Goal: Transaction & Acquisition: Download file/media

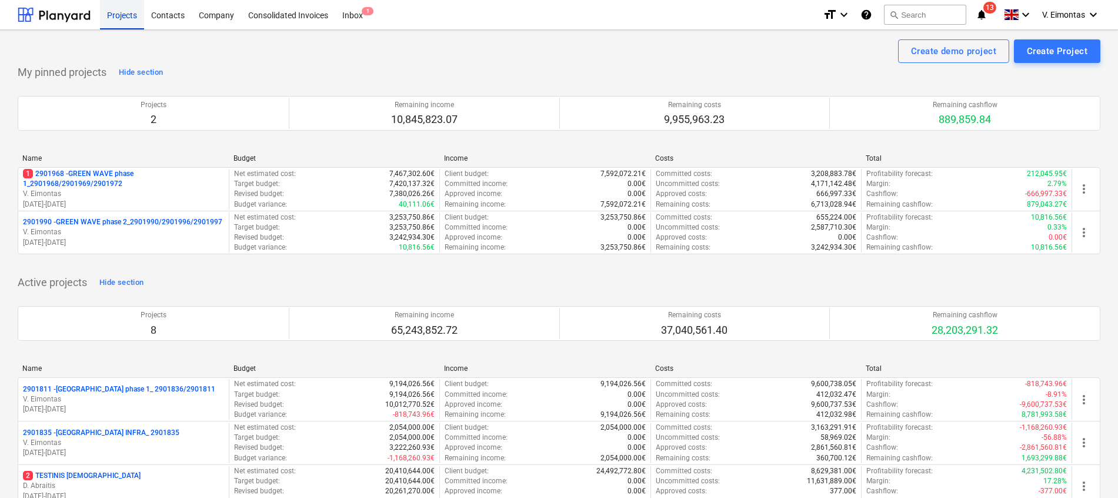
drag, startPoint x: 0, startPoint y: 0, endPoint x: 111, endPoint y: 22, distance: 112.7
click at [111, 22] on div "Projects" at bounding box center [122, 14] width 44 height 30
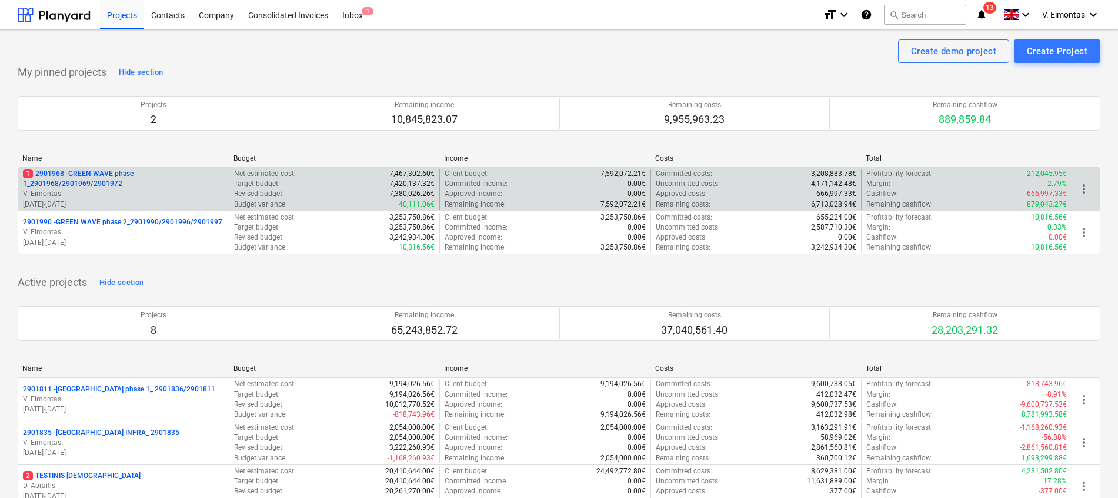
click at [112, 168] on div "1 2901968 - GREEN WAVE phase 1_2901968/2901969/2901972 V. Eimontas 09.06.2025 -…" at bounding box center [559, 189] width 1083 height 44
click at [112, 173] on p "1 2901968 - GREEN WAVE phase 1_2901968/2901969/2901972" at bounding box center [123, 179] width 201 height 20
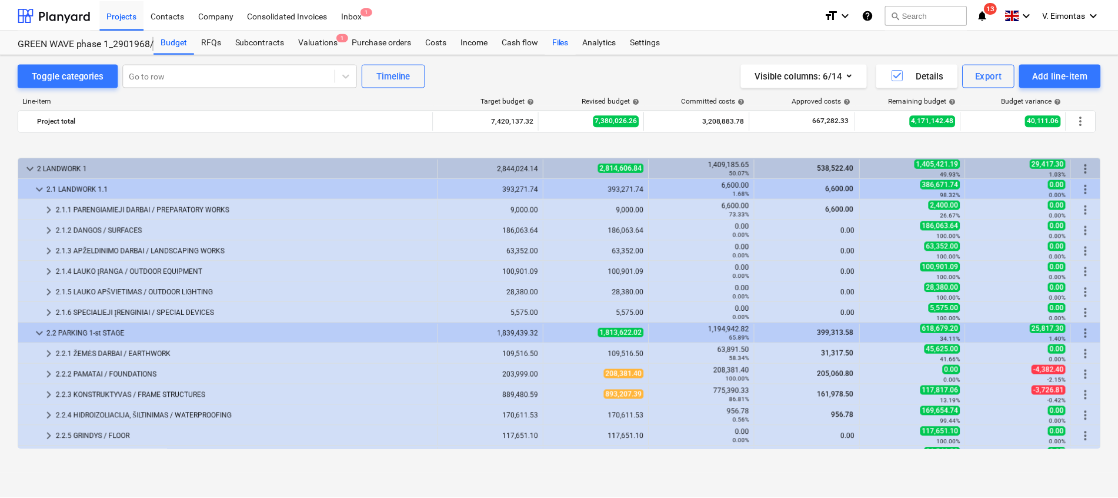
scroll to position [441, 0]
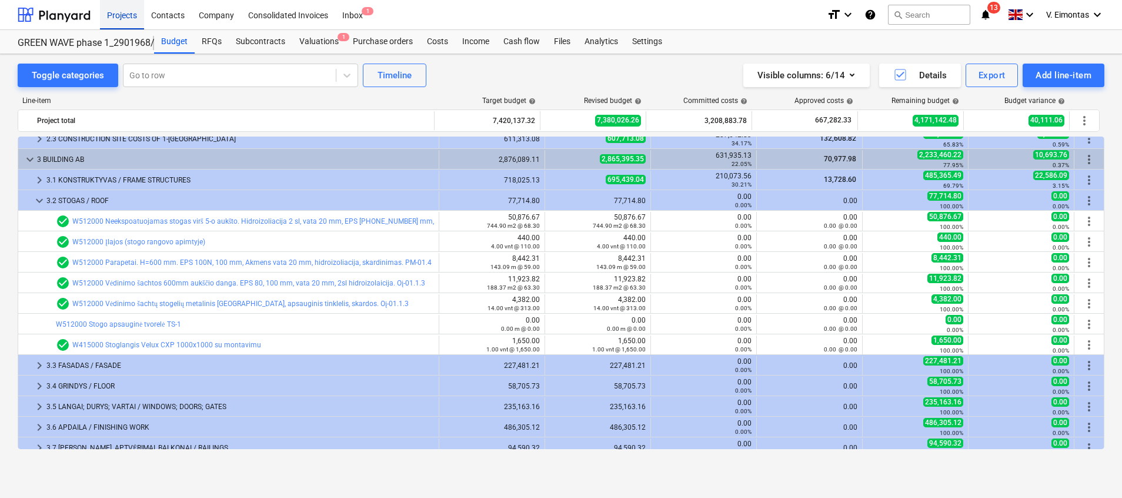
click at [132, 21] on div "Projects" at bounding box center [122, 14] width 44 height 30
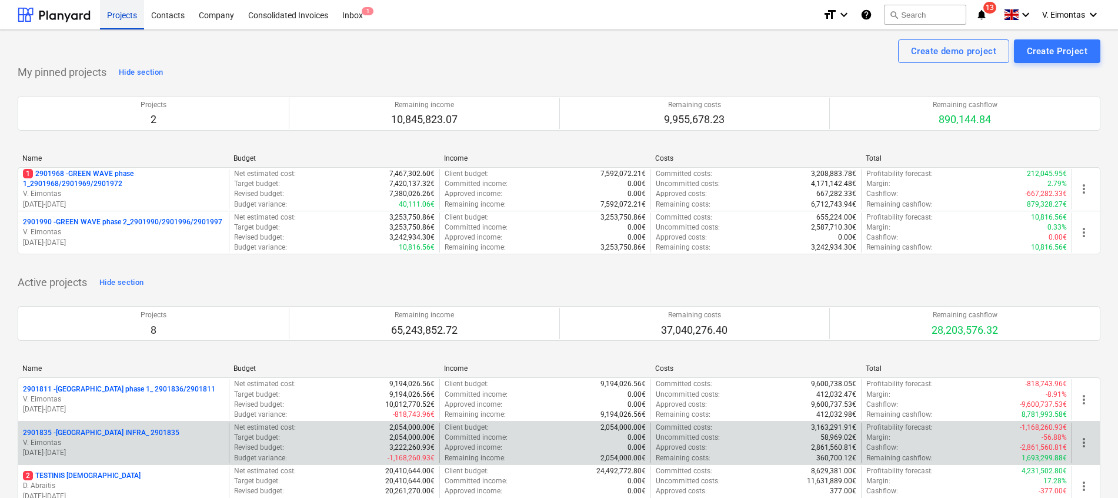
click at [124, 18] on div "Projects" at bounding box center [122, 14] width 44 height 30
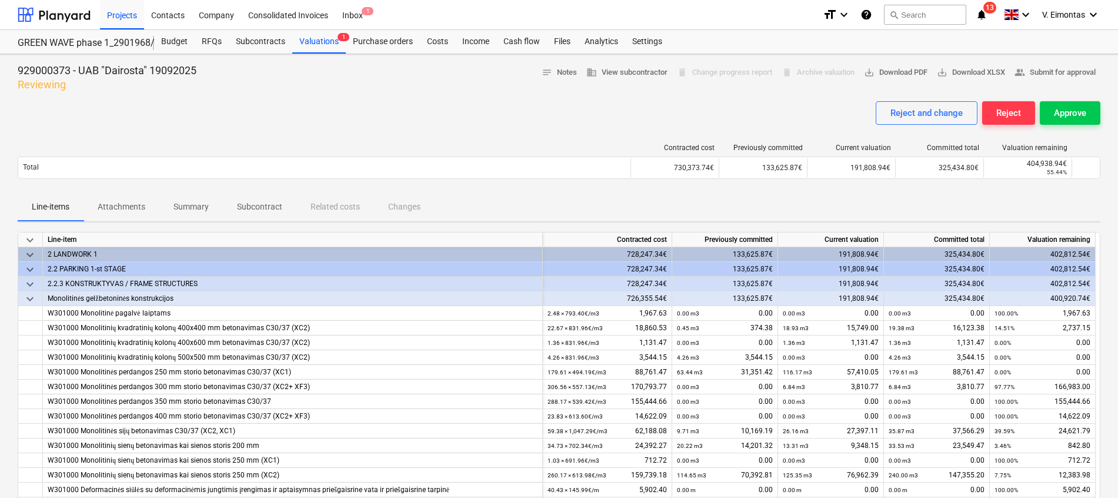
drag, startPoint x: 324, startPoint y: 111, endPoint x: 305, endPoint y: 94, distance: 25.8
click at [324, 112] on div "Reject and change Reject Approve" at bounding box center [559, 117] width 1083 height 33
click at [121, 23] on div "Projects" at bounding box center [122, 14] width 44 height 30
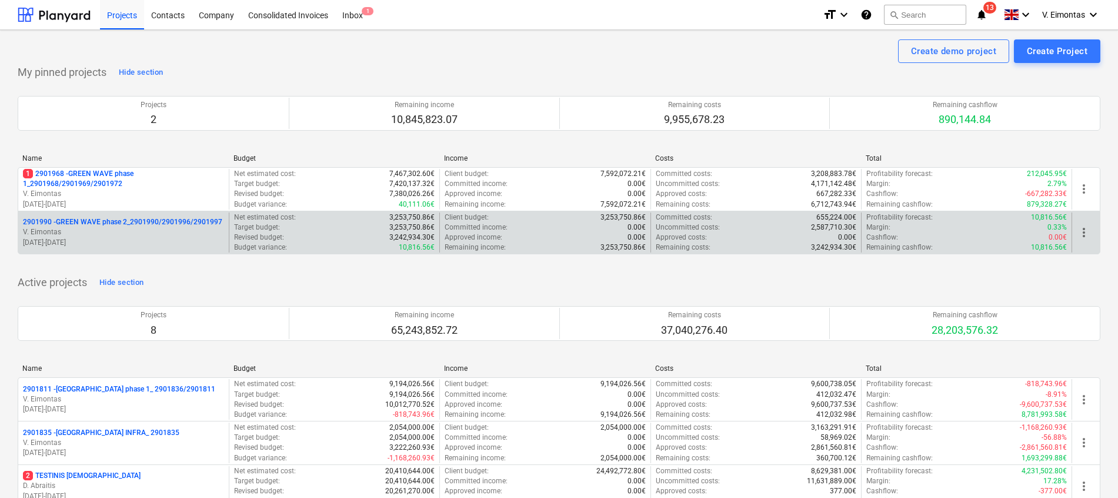
click at [145, 219] on p "2901990 - GREEN WAVE phase 2_2901990/2901996/2901997" at bounding box center [122, 222] width 199 height 10
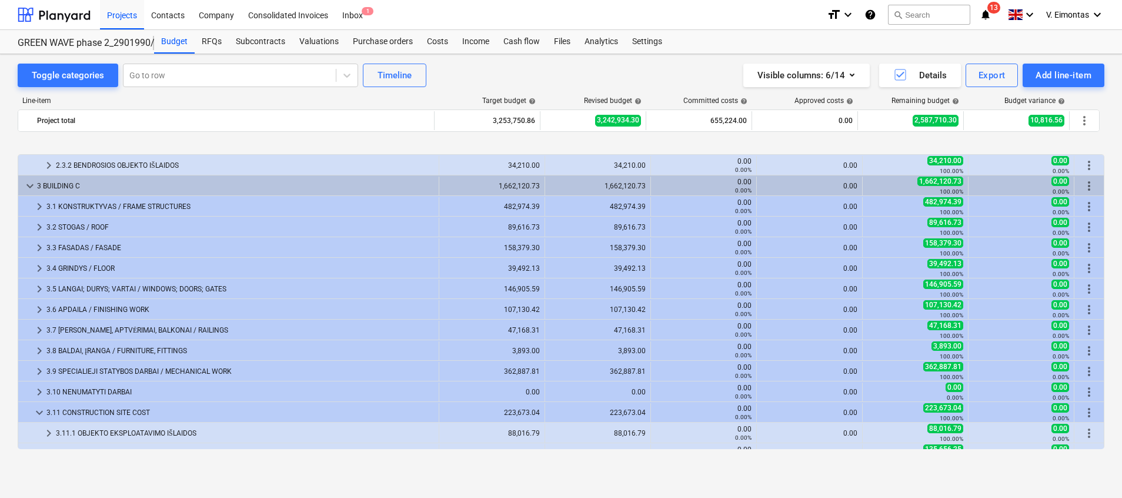
scroll to position [429, 0]
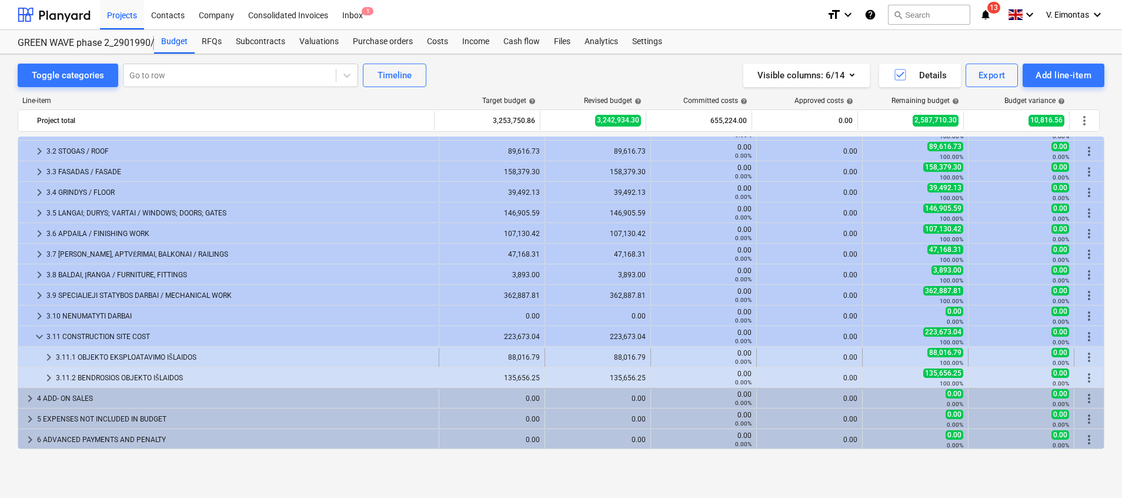
click at [71, 356] on div "3.11.1 OBJEKTO EKSPLOATAVIMO IŠLAIDOS" at bounding box center [245, 357] width 378 height 19
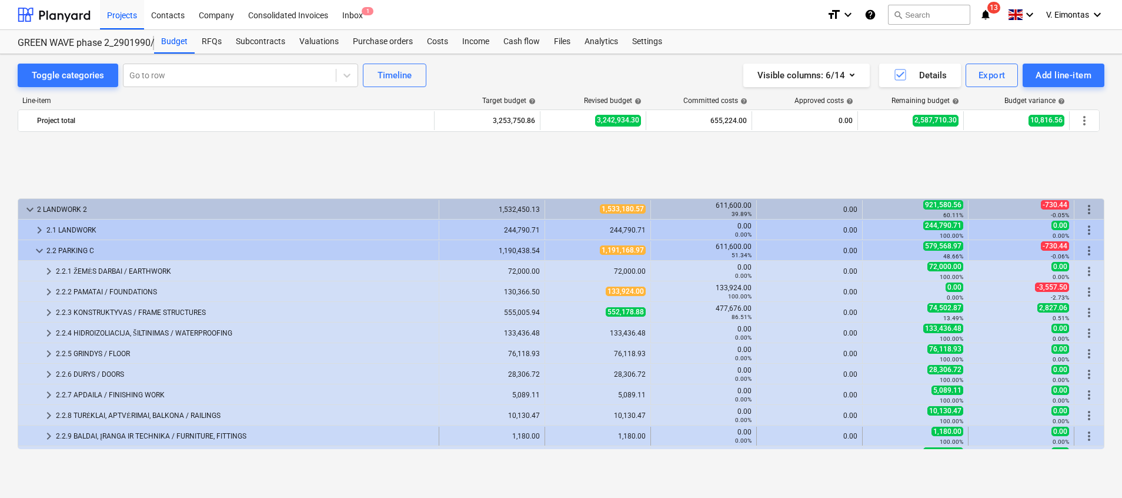
scroll to position [88, 0]
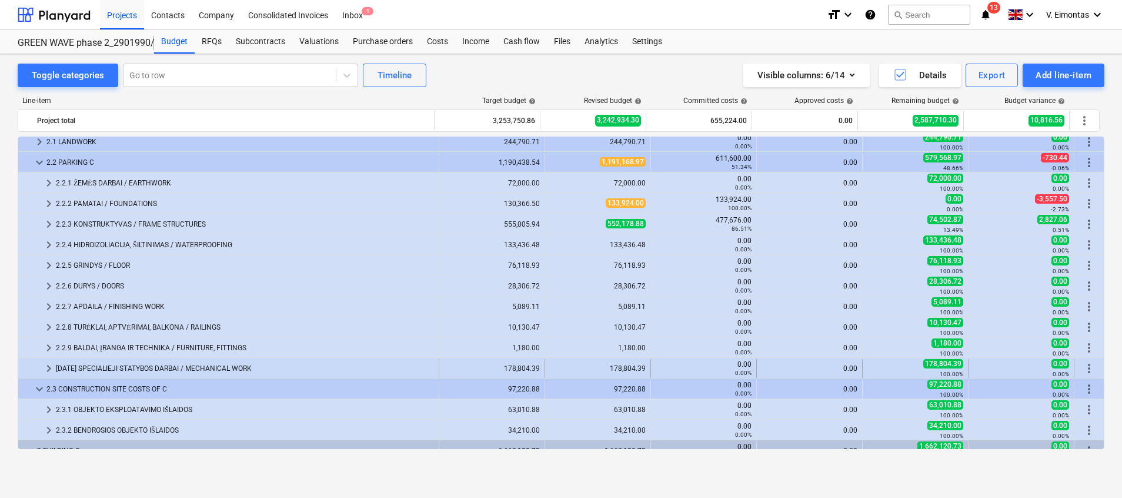
click at [121, 361] on div "[DATE] SPECIALIEJI STATYBOS DARBAI / MECHANICAL WORK" at bounding box center [245, 368] width 378 height 19
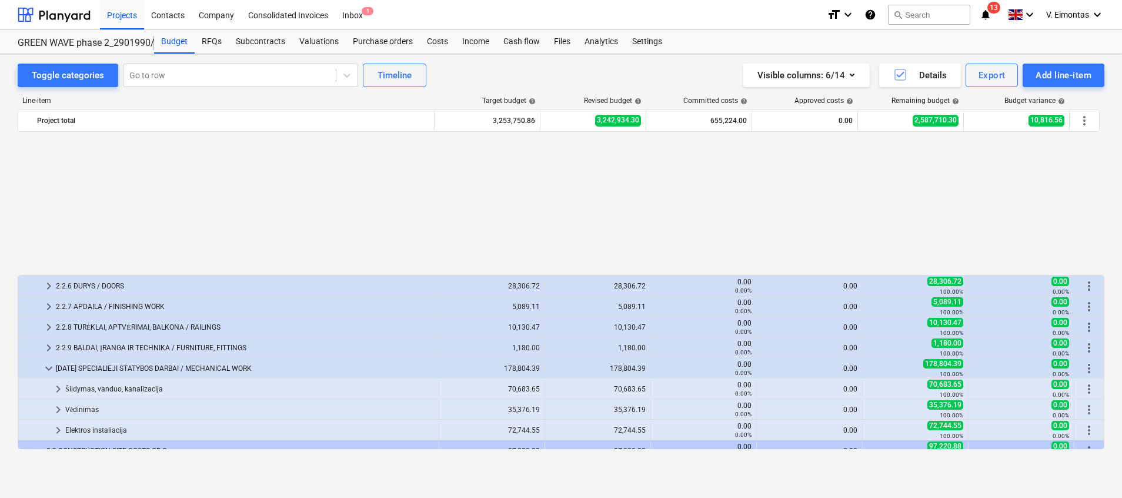
scroll to position [265, 0]
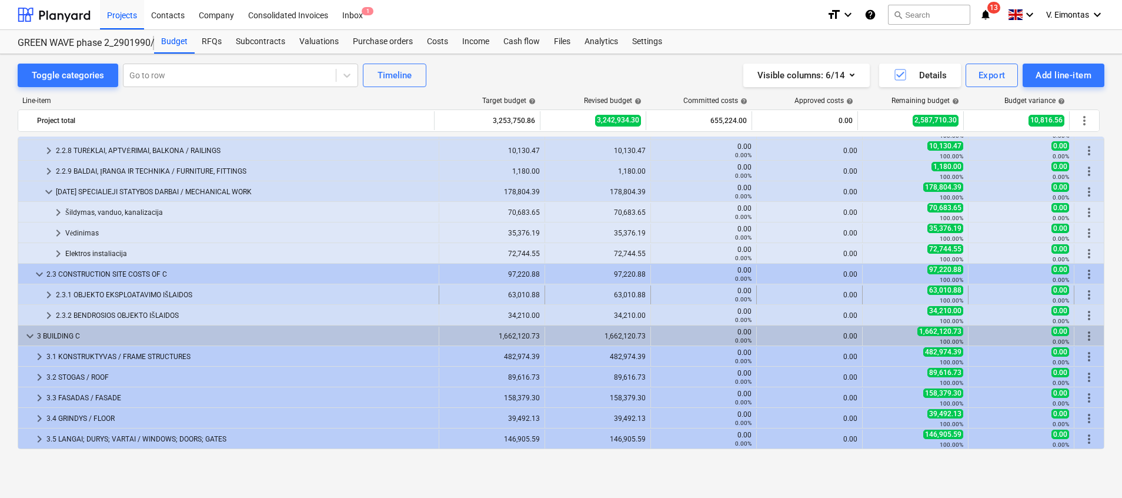
click at [95, 288] on div "2.3.1 OBJEKTO EKSPLOATAVIMO IŠLAIDOS" at bounding box center [245, 294] width 378 height 19
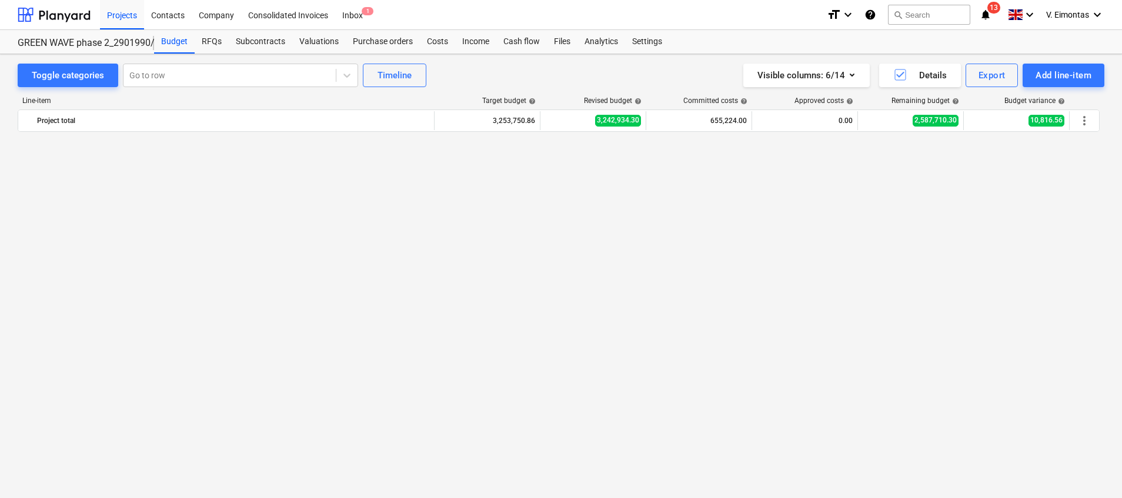
scroll to position [0, 0]
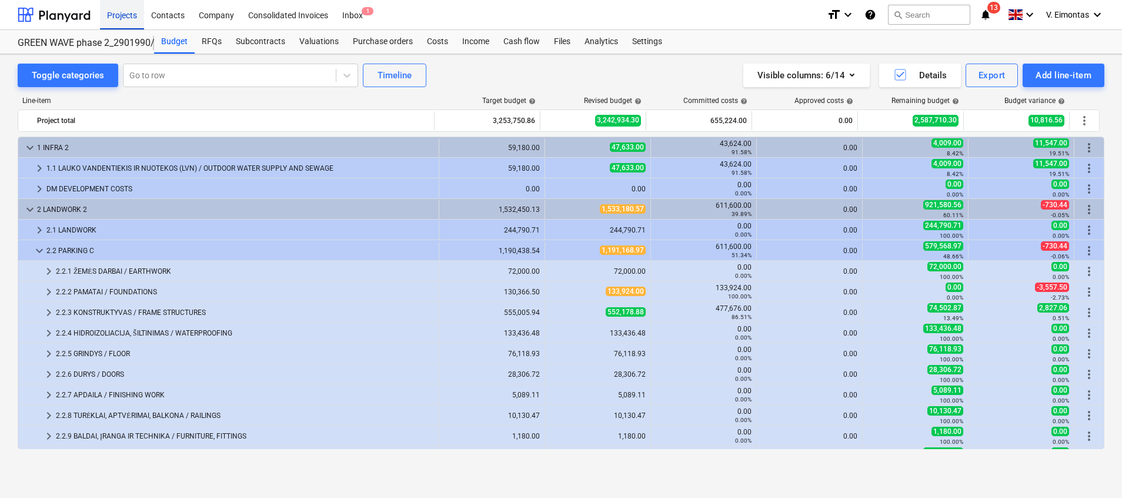
click at [119, 16] on div "Projects" at bounding box center [122, 14] width 44 height 30
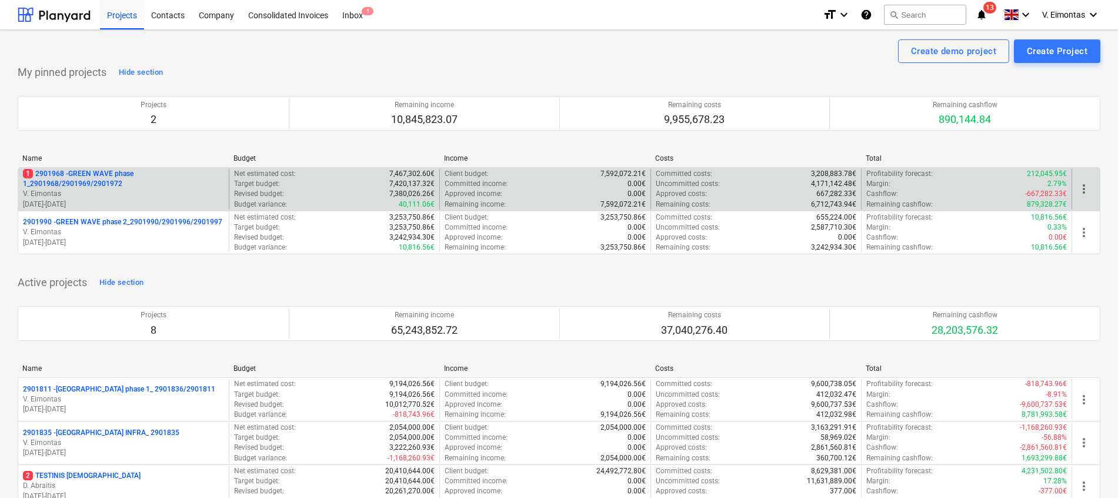
click at [89, 184] on p "1 2901968 - GREEN WAVE phase 1_2901968/2901969/2901972" at bounding box center [123, 179] width 201 height 20
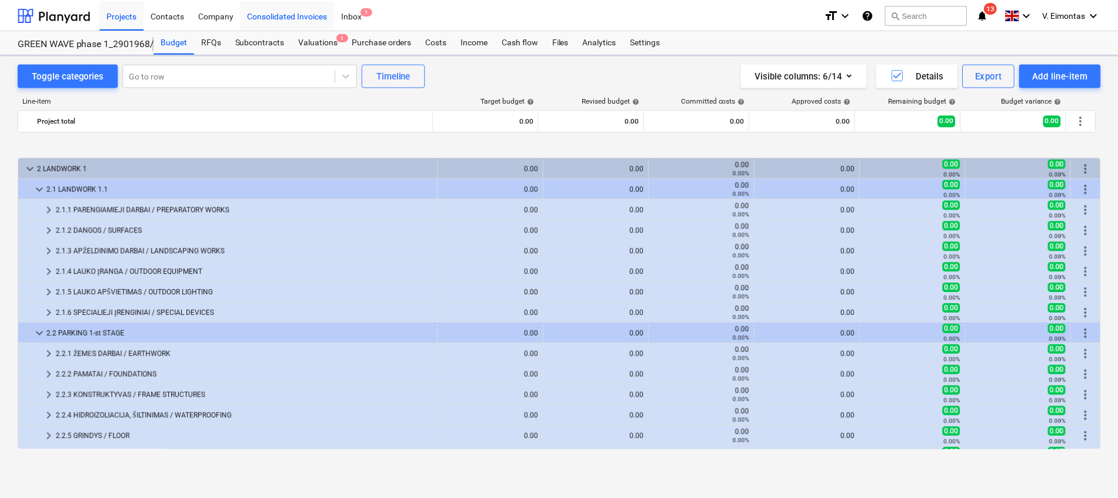
scroll to position [441, 0]
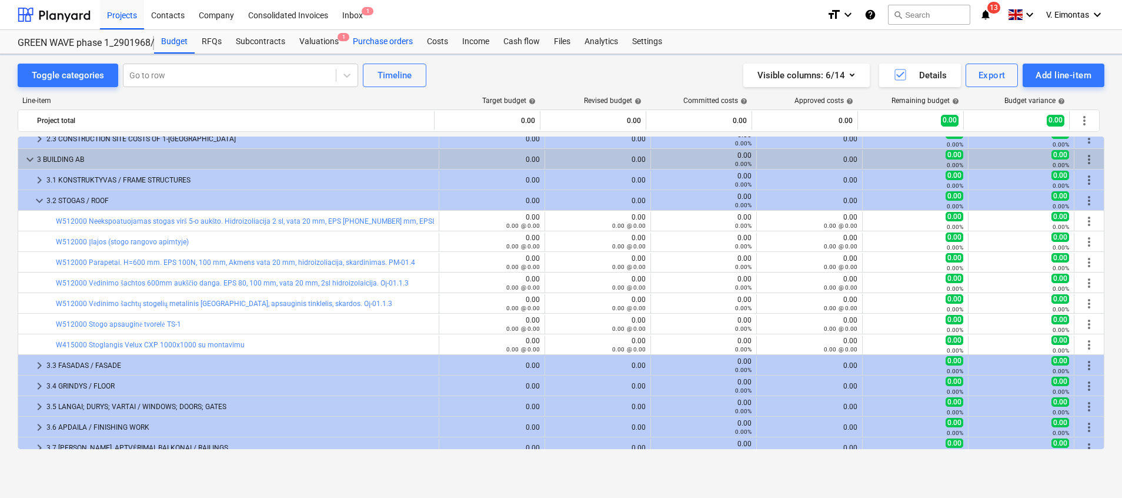
click at [324, 39] on div "Valuations 1" at bounding box center [319, 42] width 54 height 24
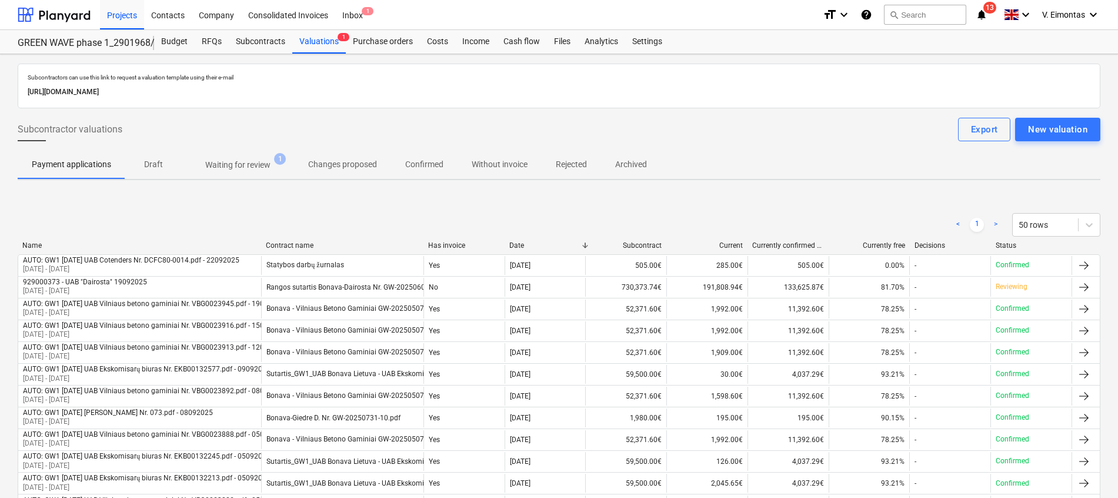
click at [245, 169] on p "Waiting for review" at bounding box center [237, 165] width 65 height 12
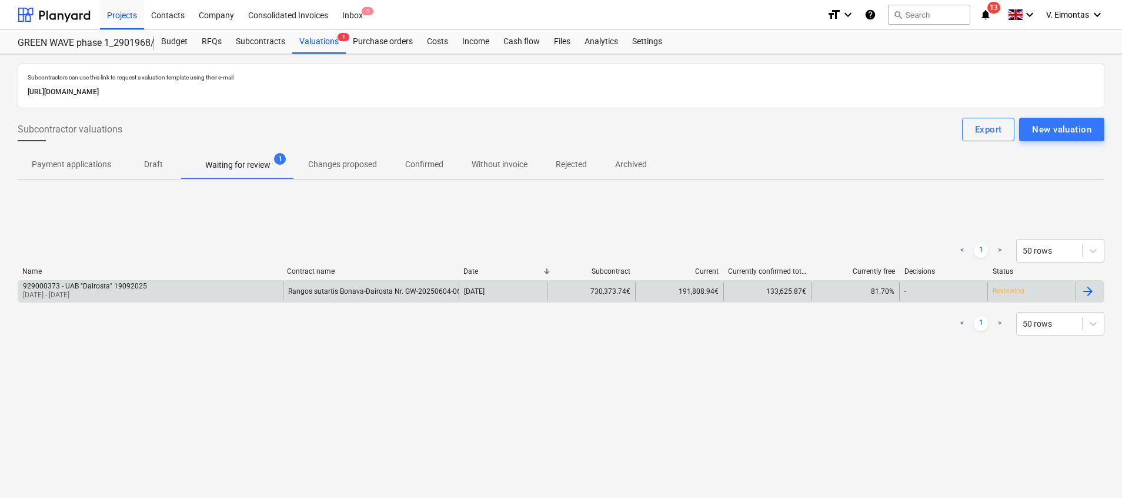
click at [361, 298] on div "Rangos sutartis Bonava-Dairosta Nr. GW-20250604-06.pdf" at bounding box center [371, 291] width 176 height 19
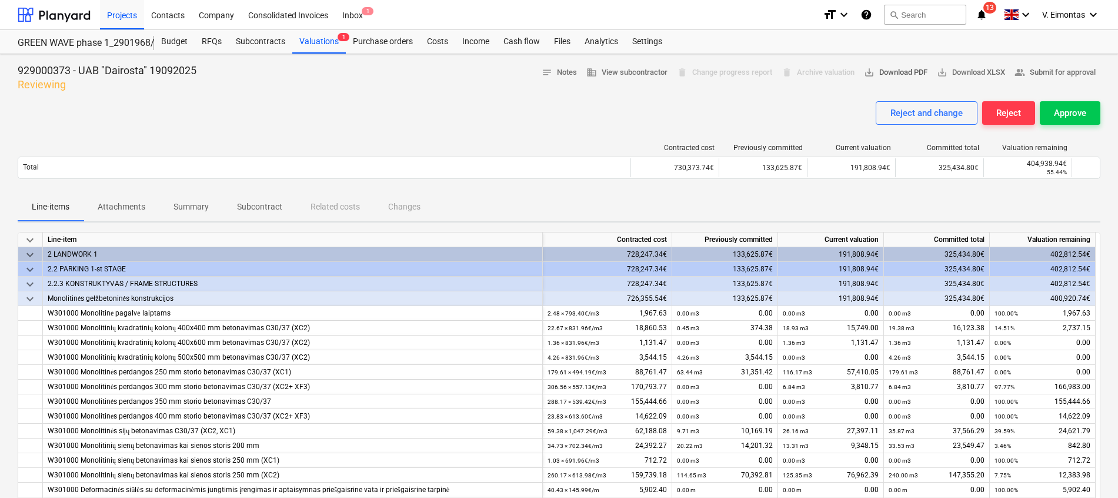
click at [899, 75] on span "save_alt Download PDF" at bounding box center [896, 73] width 64 height 14
